Goal: Information Seeking & Learning: Understand process/instructions

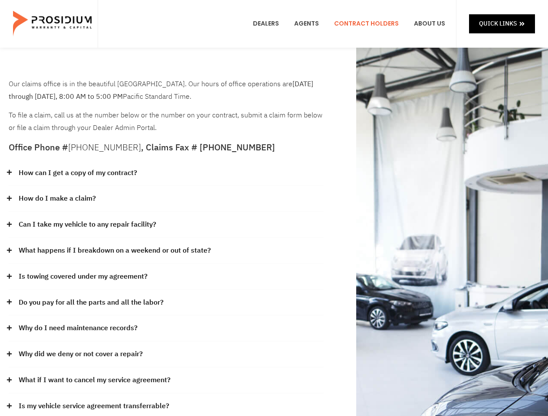
click at [274, 208] on div "How do I make a claim?" at bounding box center [166, 199] width 315 height 26
click at [166, 173] on div "How can I get a copy of my contract?" at bounding box center [166, 173] width 315 height 26
click at [77, 173] on link "How can I get a copy of my contract?" at bounding box center [78, 173] width 118 height 13
click at [166, 199] on div "How do I make a claim?" at bounding box center [166, 199] width 315 height 26
click at [57, 199] on link "How do I make a claim?" at bounding box center [57, 199] width 77 height 13
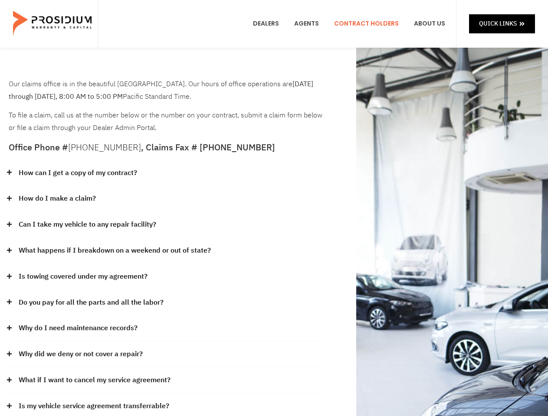
click at [166, 225] on div "Can I take my vehicle to any repair facility?" at bounding box center [166, 225] width 315 height 26
click at [88, 225] on link "Can I take my vehicle to any repair facility?" at bounding box center [87, 225] width 137 height 13
click at [166, 251] on link "What happens if I breakdown on a weekend or out of state?" at bounding box center [115, 251] width 192 height 13
click at [114, 251] on link "What happens if I breakdown on a weekend or out of state?" at bounding box center [115, 251] width 192 height 13
click at [166, 277] on div "Is towing covered under my agreement?" at bounding box center [166, 277] width 315 height 26
